Goal: Task Accomplishment & Management: Complete application form

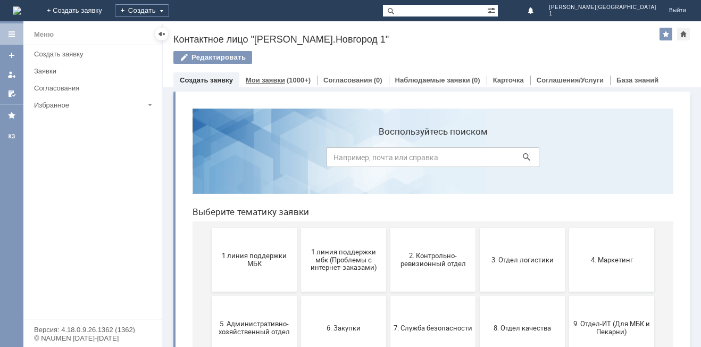
click at [286, 76] on div "Мои заявки (1000+)" at bounding box center [278, 79] width 78 height 15
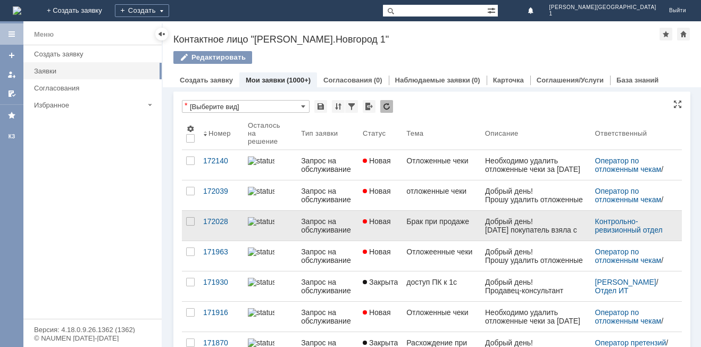
click at [412, 230] on link "Брак при продаже" at bounding box center [441, 226] width 79 height 30
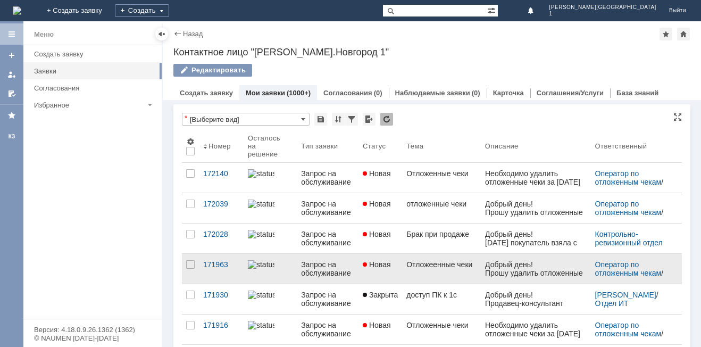
click at [436, 269] on div "Отложеенные чеки" at bounding box center [441, 264] width 70 height 9
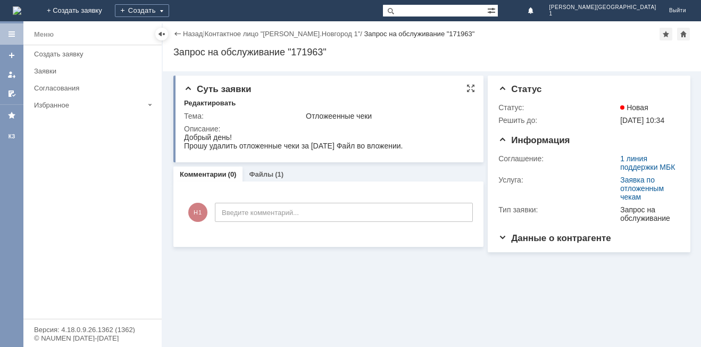
drag, startPoint x: 184, startPoint y: 137, endPoint x: 420, endPoint y: 148, distance: 236.5
click at [420, 147] on html "Добрый день! Прошу удалить отложенные чеки за 21.08.25г. Файл во вложении." at bounding box center [328, 141] width 288 height 17
copy body "Добрый день! Прошу удалить отложенные чеки за 21.08.25г. Файл во вложении."
click at [109, 13] on link "+ Создать заявку" at bounding box center [74, 10] width 68 height 21
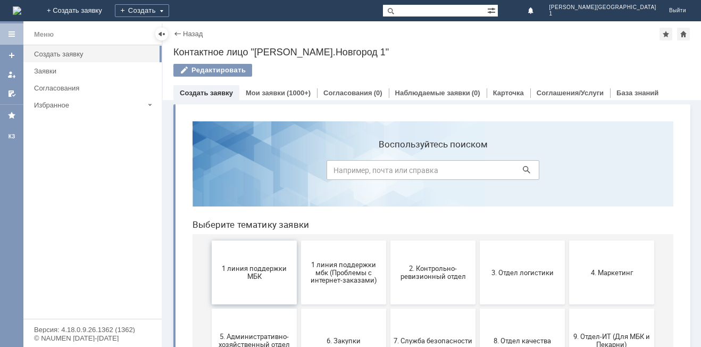
click at [247, 300] on button "1 линия поддержки МБК" at bounding box center [254, 272] width 85 height 64
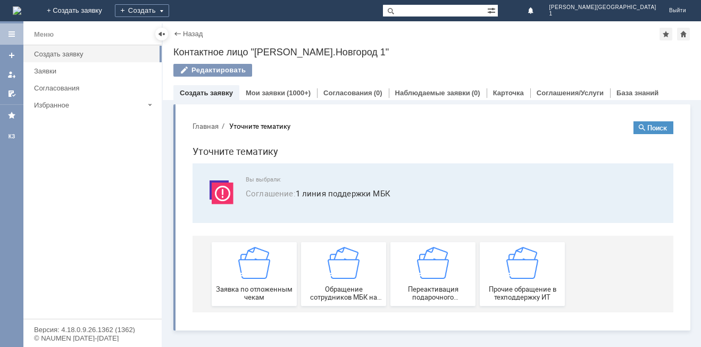
click at [247, 288] on span "Заявка по отложенным чекам" at bounding box center [254, 293] width 79 height 16
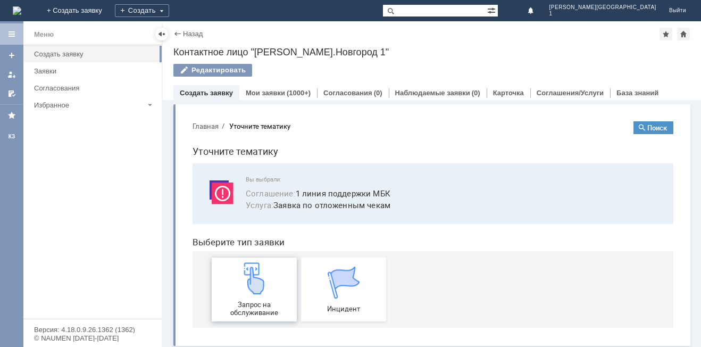
click at [264, 299] on div "Запрос на обслуживание" at bounding box center [254, 289] width 79 height 54
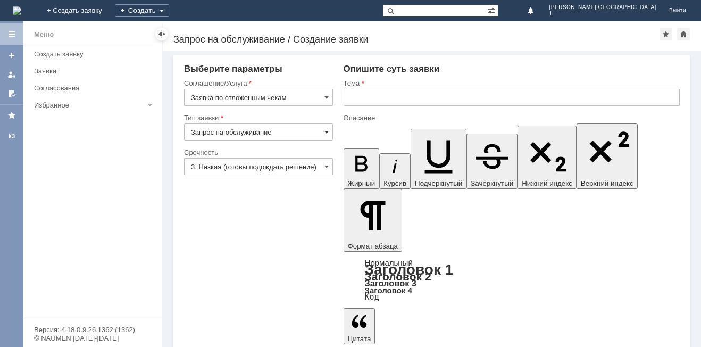
click at [326, 134] on span at bounding box center [327, 132] width 4 height 9
drag, startPoint x: 295, startPoint y: 199, endPoint x: 311, endPoint y: 176, distance: 28.3
type input "Запрос на обслуживание"
click at [326, 164] on span at bounding box center [327, 166] width 4 height 9
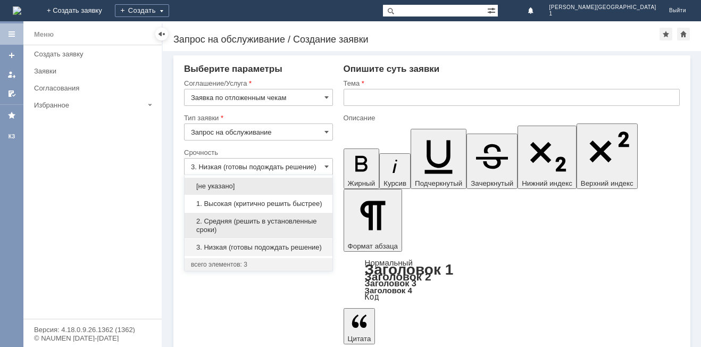
click at [236, 221] on span "2. Средняя (решить в установленные сроки)" at bounding box center [258, 225] width 135 height 17
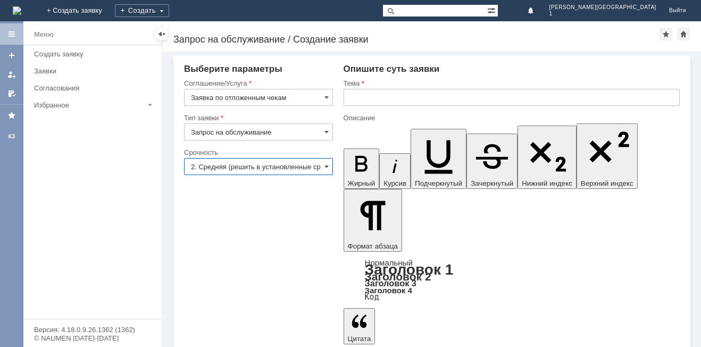
type input "2. Средняя (решить в установленные сроки)"
click at [361, 95] on input "text" at bounding box center [512, 97] width 336 height 17
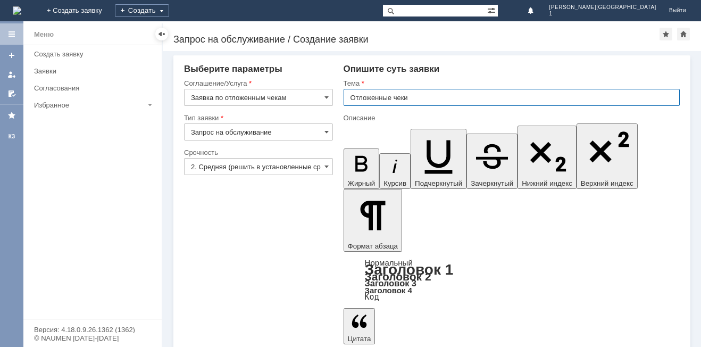
type input "Отложенные чеки"
drag, startPoint x: 484, startPoint y: 2543, endPoint x: 492, endPoint y: 2545, distance: 7.7
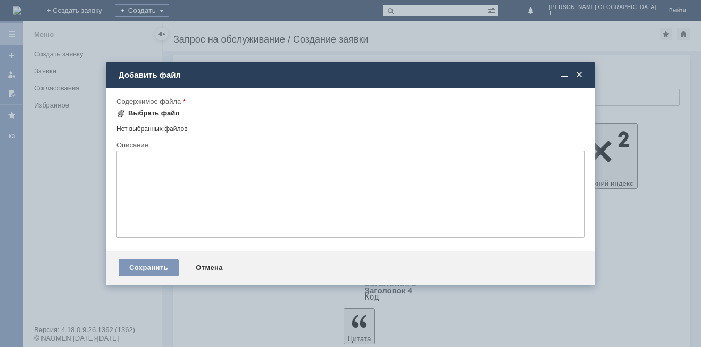
click at [153, 113] on div "Выбрать файл" at bounding box center [154, 113] width 52 height 9
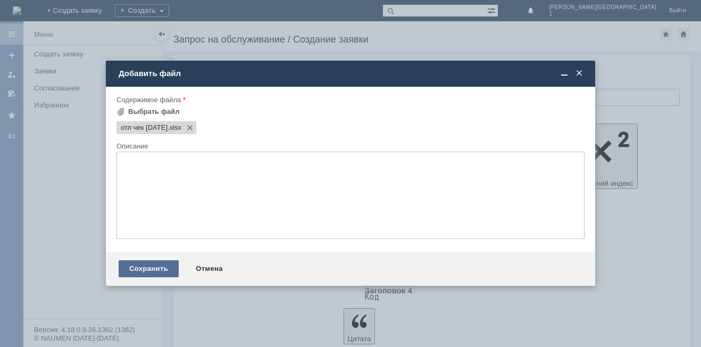
click at [143, 270] on div "Сохранить" at bounding box center [149, 268] width 60 height 17
